Goal: Book appointment/travel/reservation

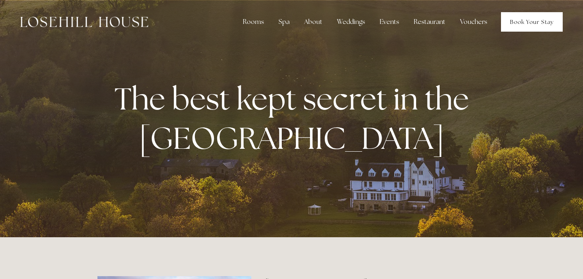
click at [520, 22] on link "Book Your Stay" at bounding box center [532, 21] width 62 height 19
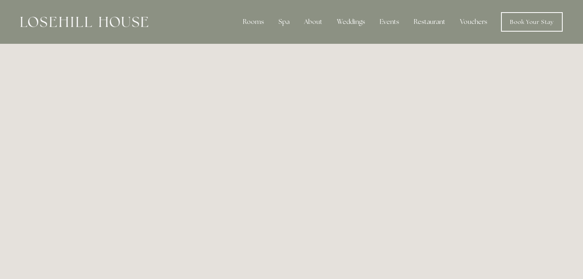
click at [95, 25] on img at bounding box center [84, 22] width 128 height 11
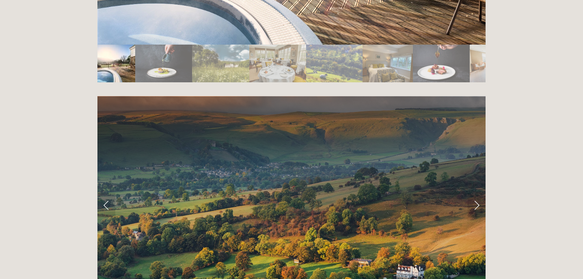
scroll to position [1534, 0]
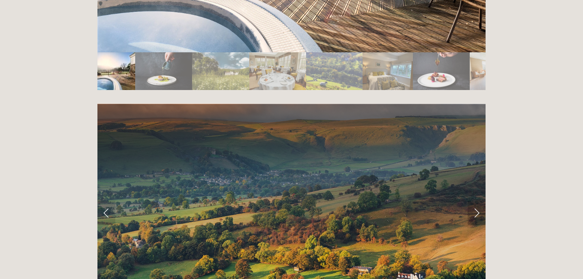
click at [475, 201] on link "Next Slide" at bounding box center [477, 213] width 18 height 24
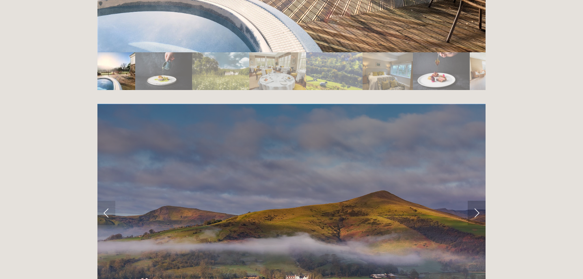
click at [475, 201] on link "Next Slide" at bounding box center [477, 213] width 18 height 24
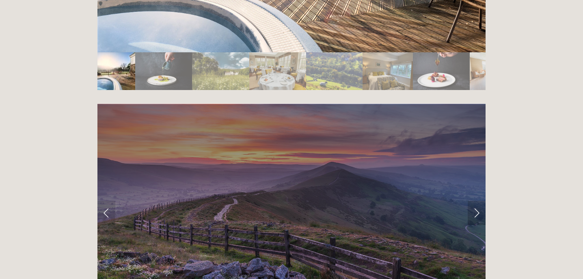
click at [475, 201] on link "Next Slide" at bounding box center [477, 213] width 18 height 24
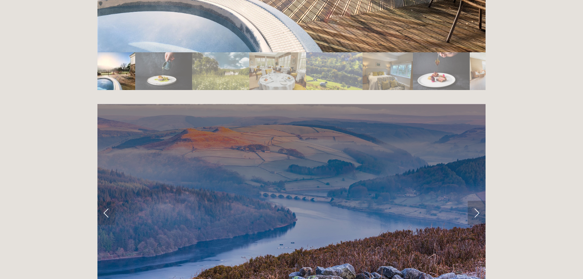
click at [475, 201] on link "Next Slide" at bounding box center [477, 213] width 18 height 24
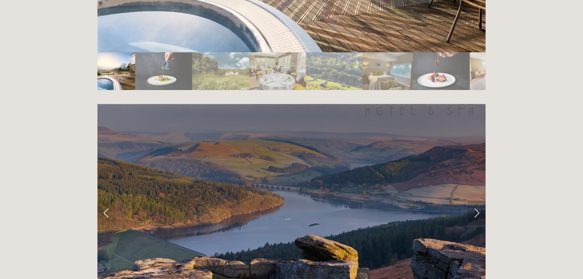
click at [475, 201] on link "Next Slide" at bounding box center [477, 213] width 18 height 24
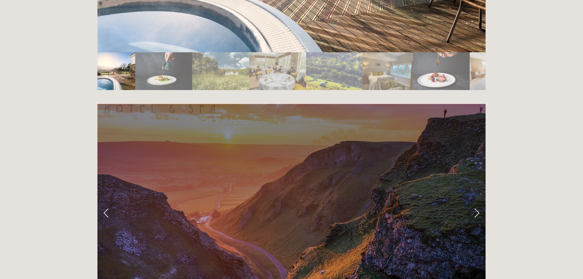
click at [475, 201] on link "Next Slide" at bounding box center [477, 213] width 18 height 24
